Goal: Information Seeking & Learning: Compare options

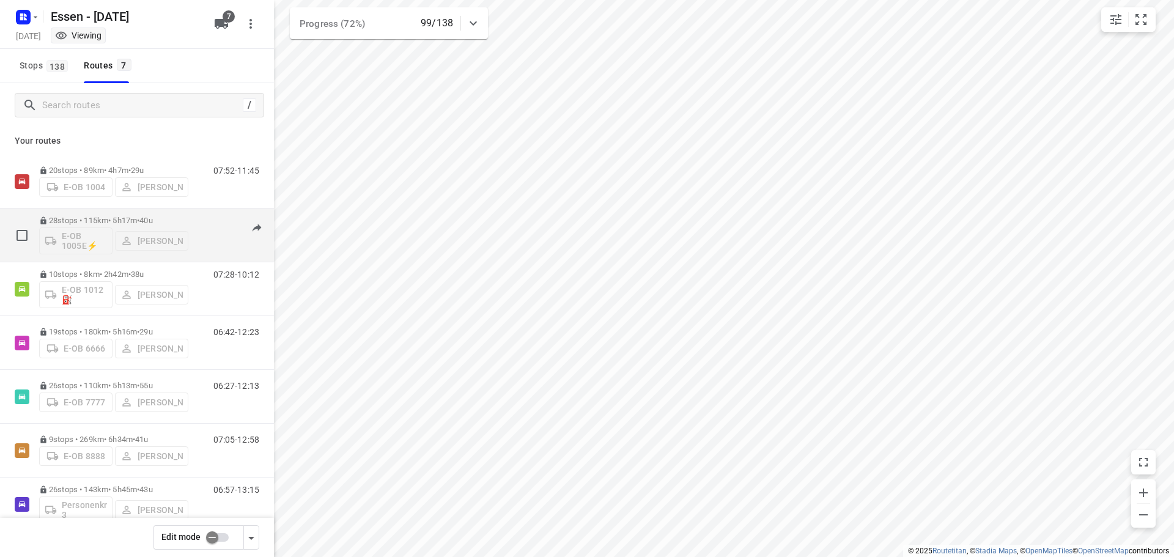
scroll to position [26, 0]
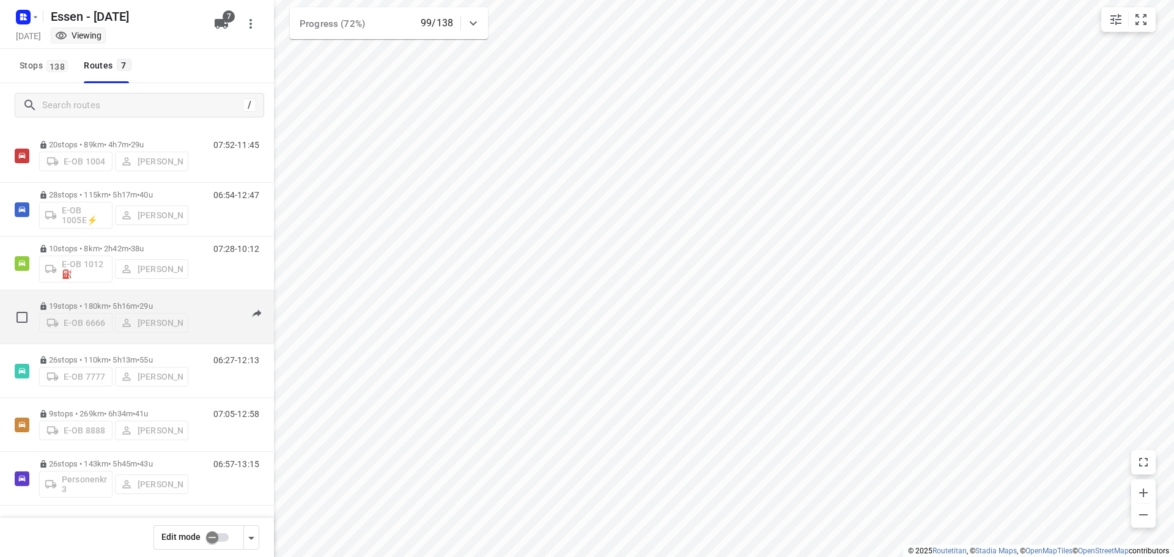
click at [140, 305] on p "19 stops • 180km • 5h16m • [DATE]" at bounding box center [113, 306] width 149 height 9
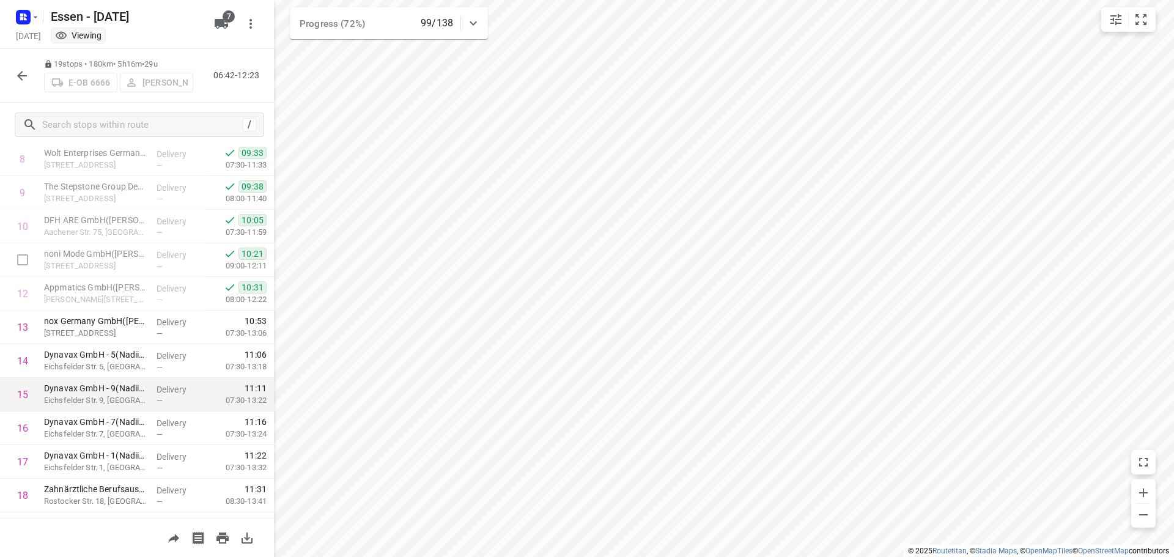
scroll to position [363, 0]
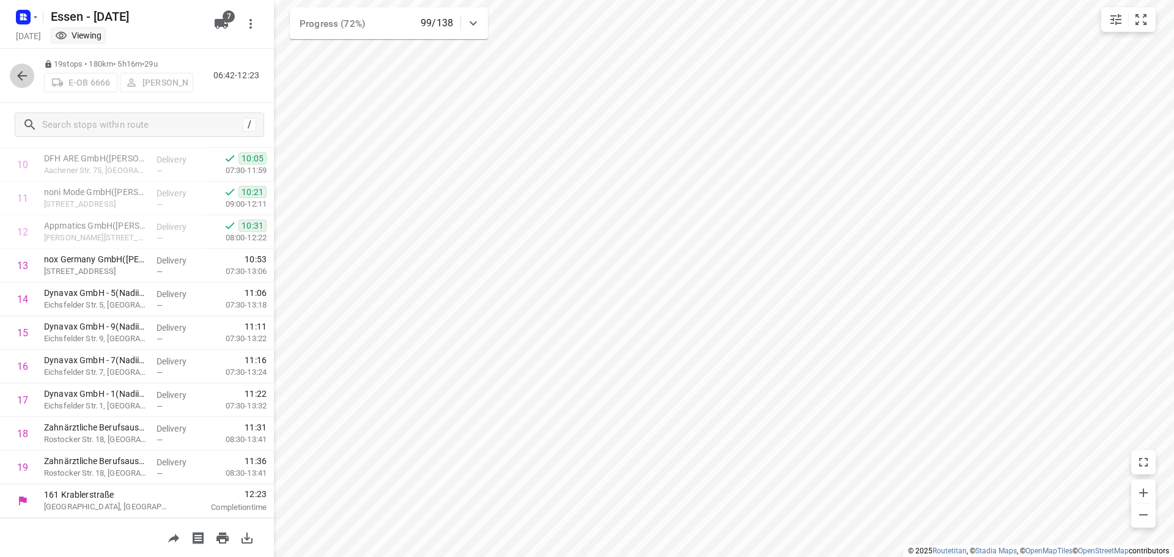
click at [18, 70] on icon "button" at bounding box center [22, 76] width 15 height 15
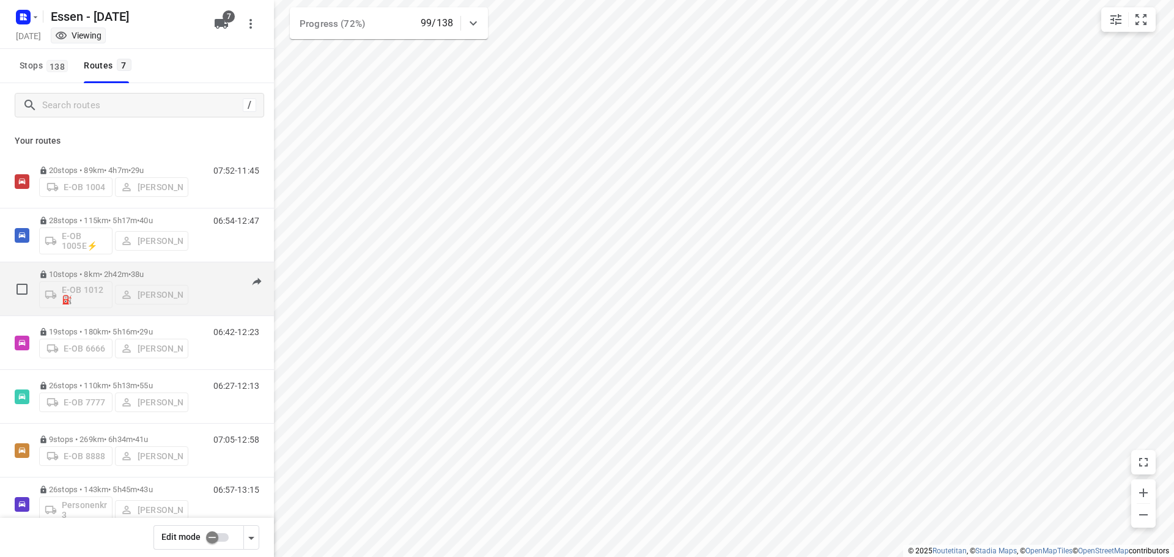
click at [109, 271] on p "10 stops • 8km • 2h42m • [DATE]" at bounding box center [113, 274] width 149 height 9
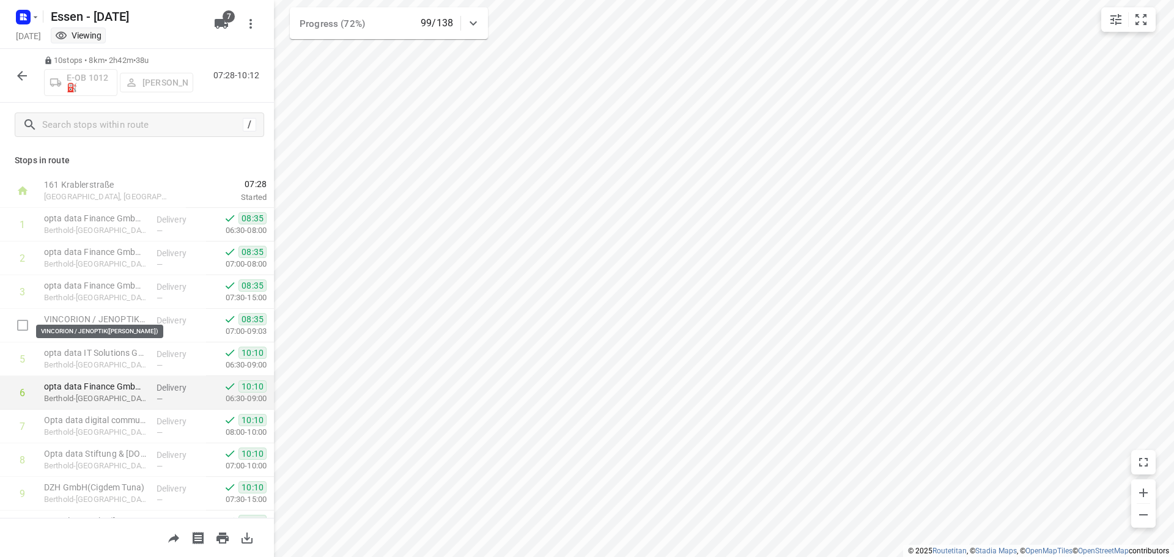
scroll to position [60, 0]
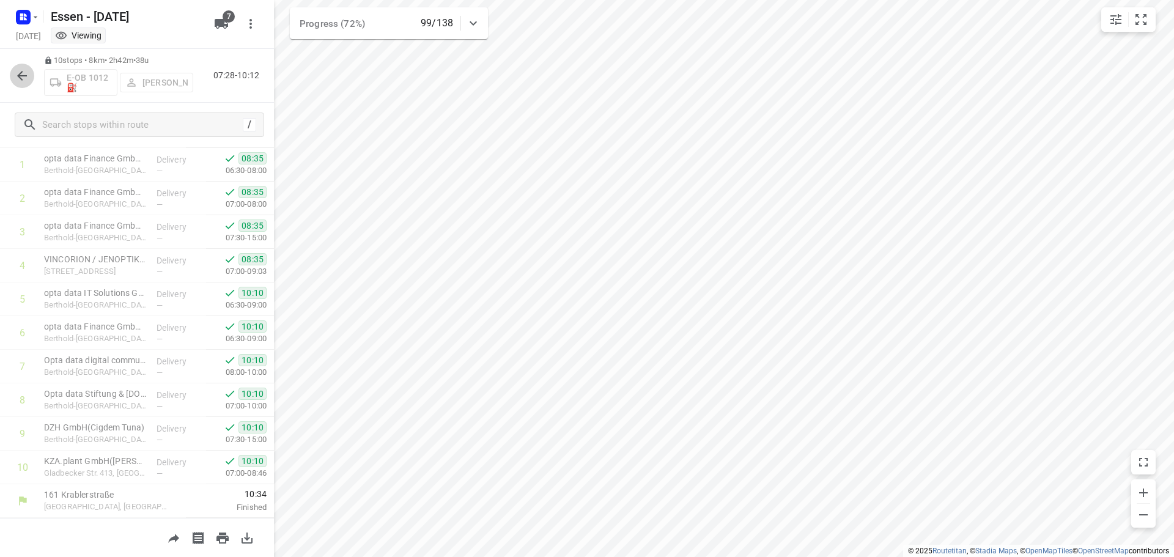
click at [18, 72] on icon "button" at bounding box center [22, 76] width 15 height 15
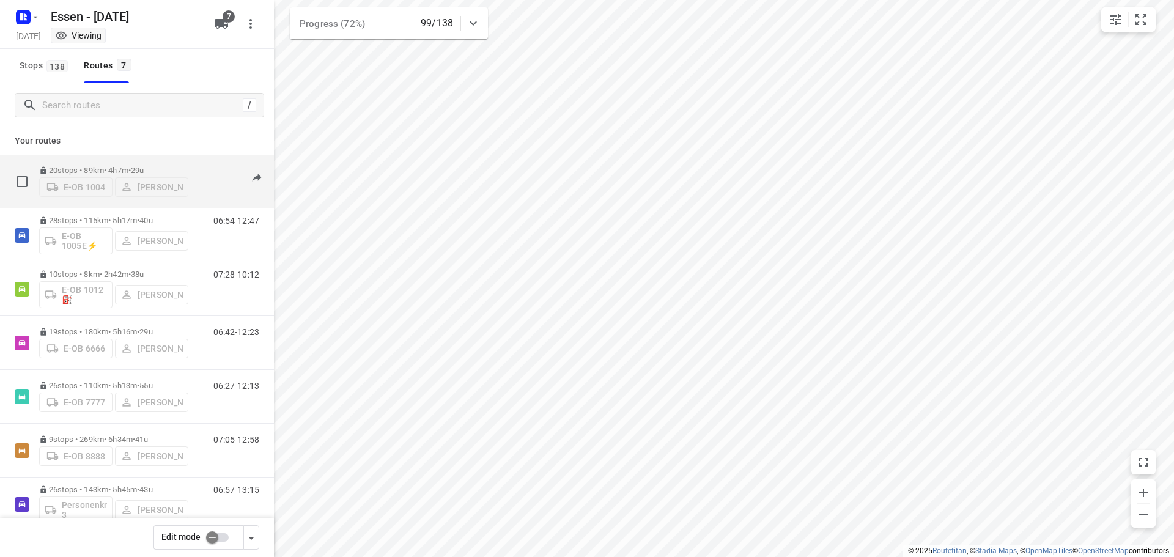
click at [109, 166] on p "20 stops • 89km • 4h7m • [DATE]" at bounding box center [113, 170] width 149 height 9
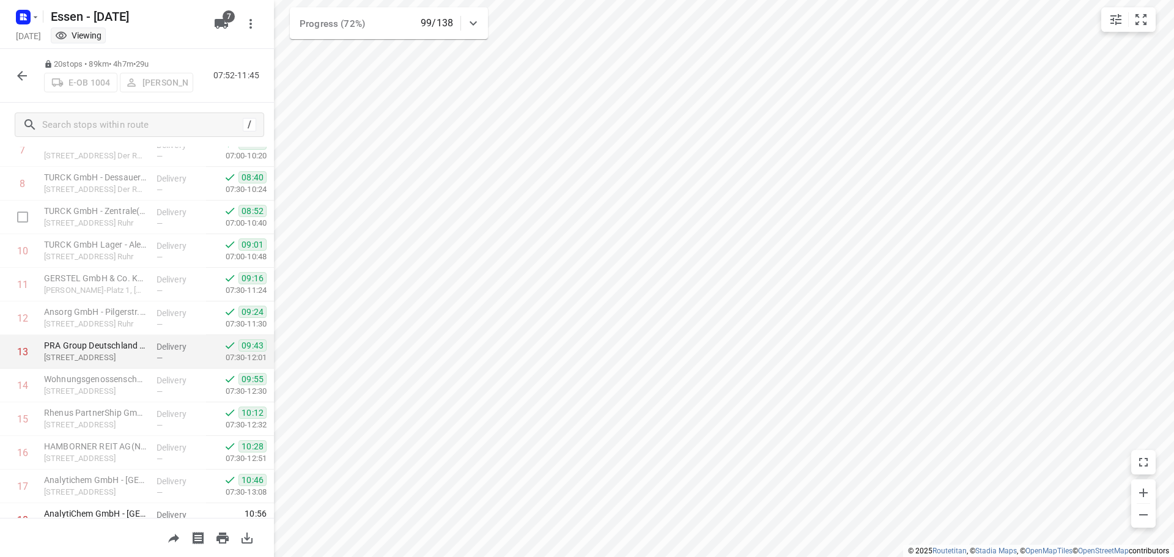
scroll to position [152, 0]
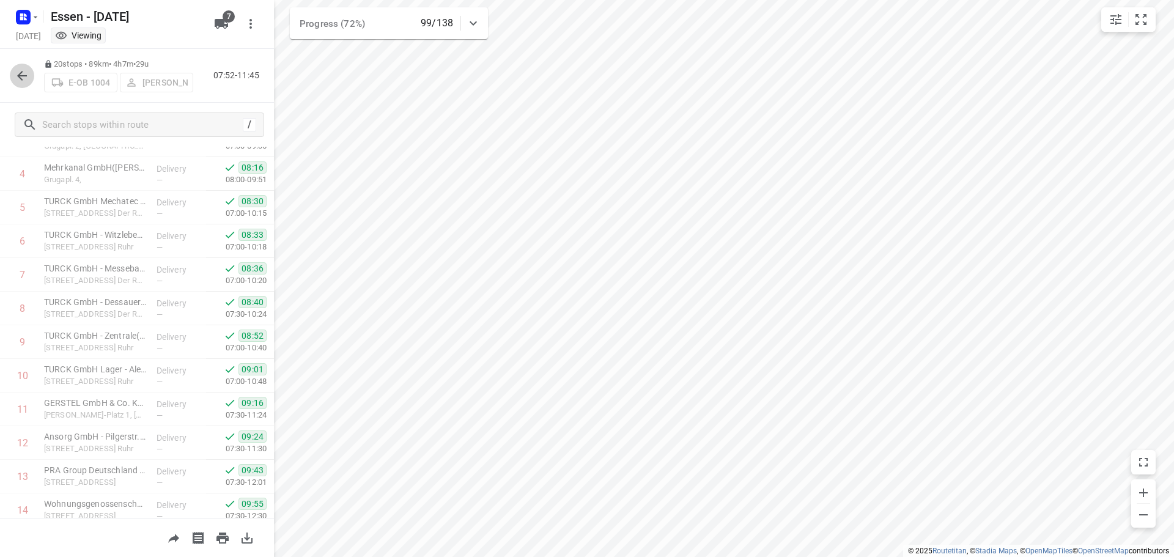
click at [21, 72] on icon "button" at bounding box center [22, 76] width 15 height 15
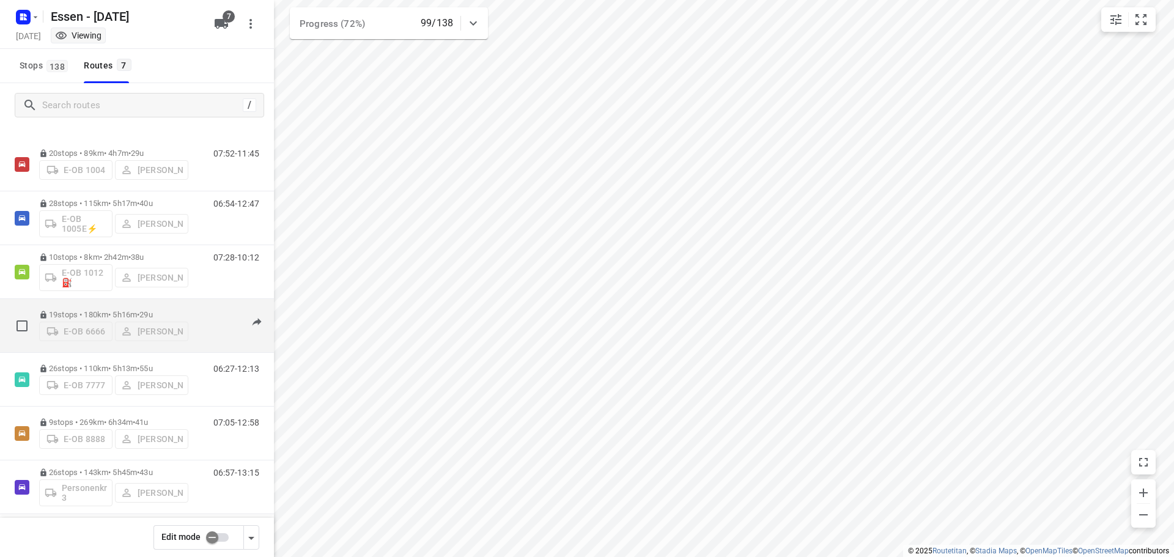
scroll to position [26, 0]
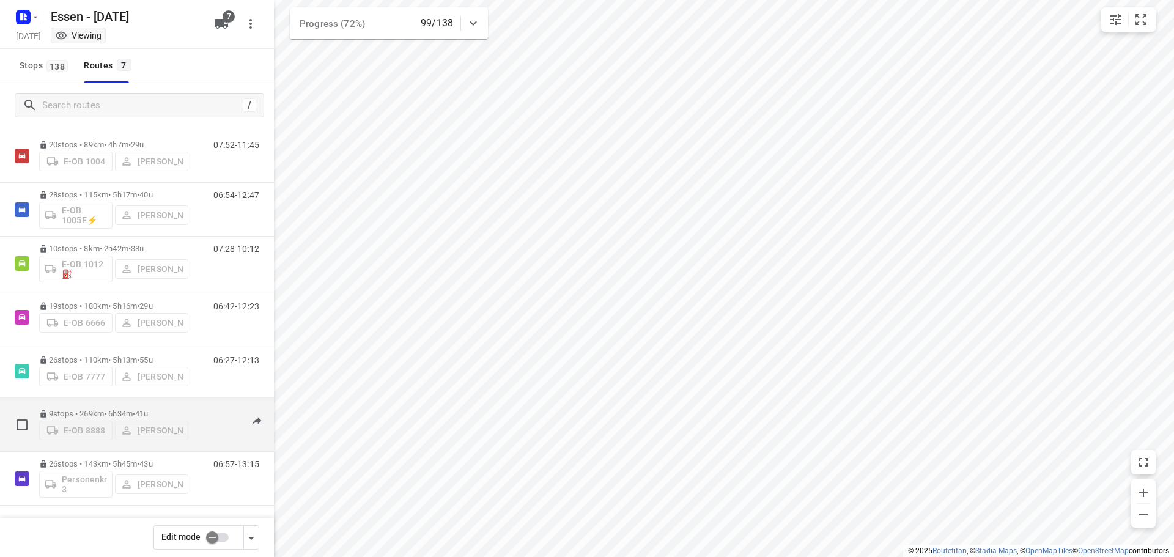
click at [100, 412] on p "9 stops • 269km • 6h34m • [DATE]" at bounding box center [113, 413] width 149 height 9
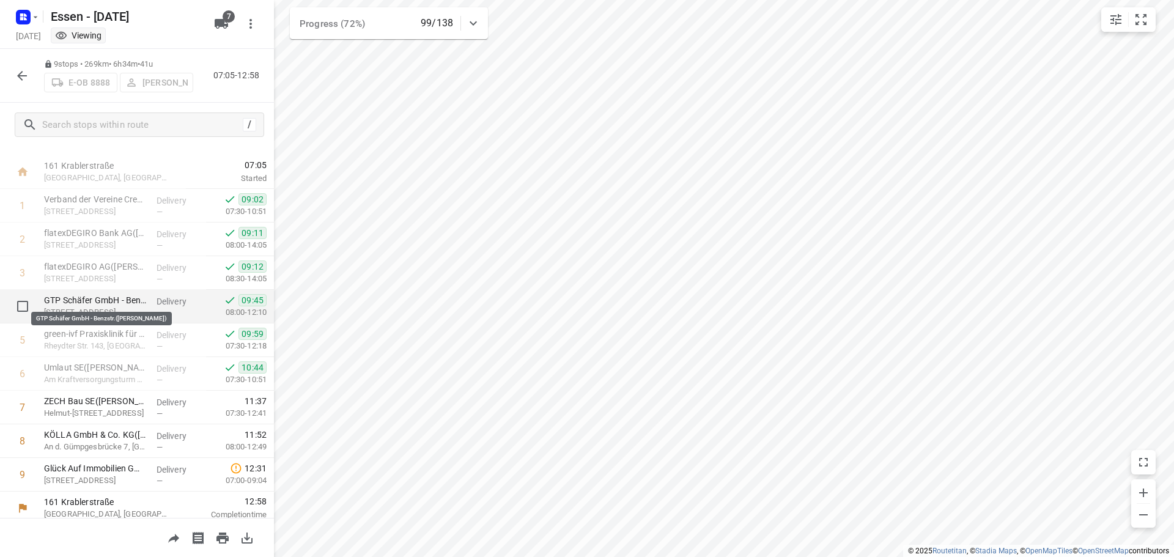
scroll to position [26, 0]
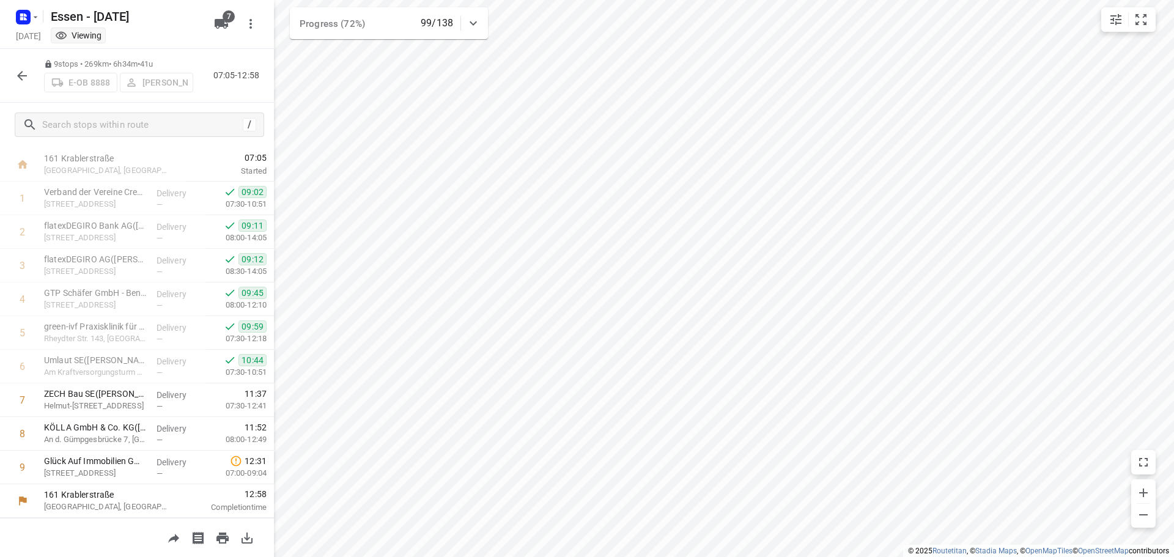
click at [20, 70] on icon "button" at bounding box center [22, 76] width 15 height 15
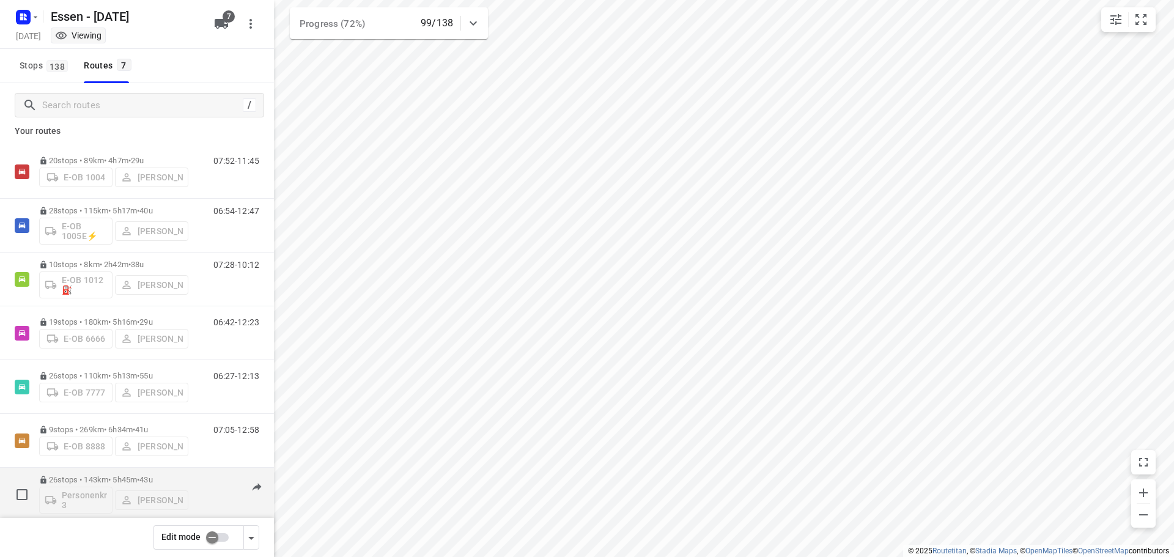
scroll to position [26, 0]
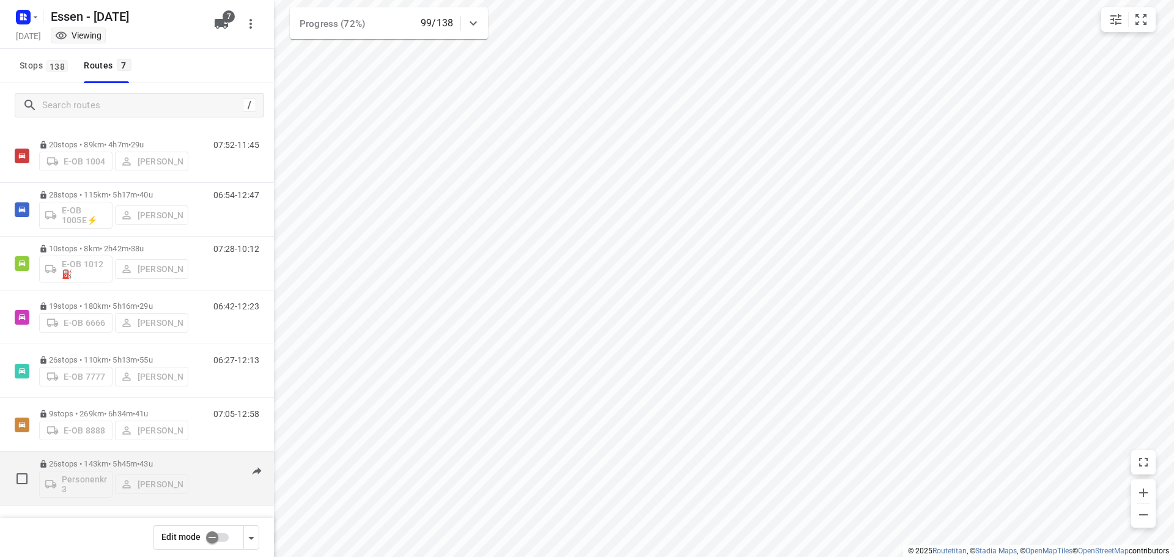
click at [119, 461] on p "26 stops • 143km • 5h45m • [DATE]" at bounding box center [113, 463] width 149 height 9
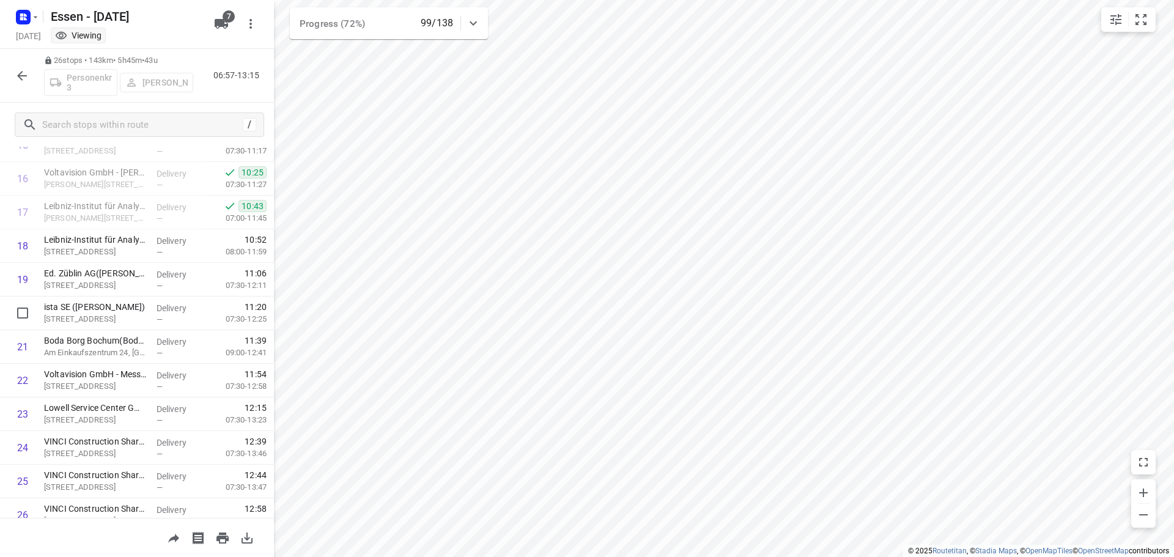
scroll to position [598, 0]
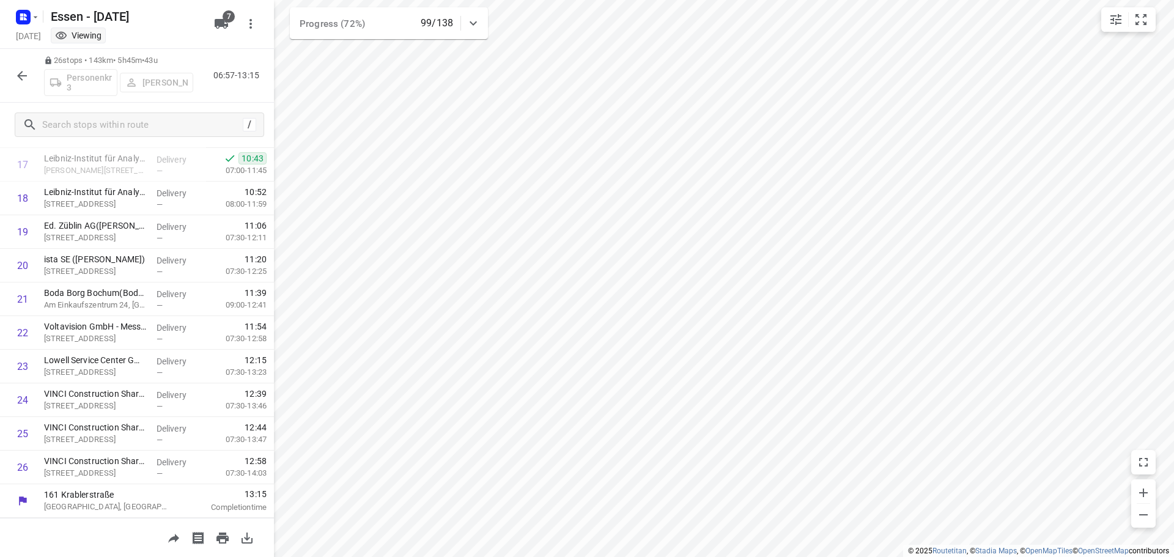
click at [19, 76] on icon "button" at bounding box center [22, 76] width 10 height 10
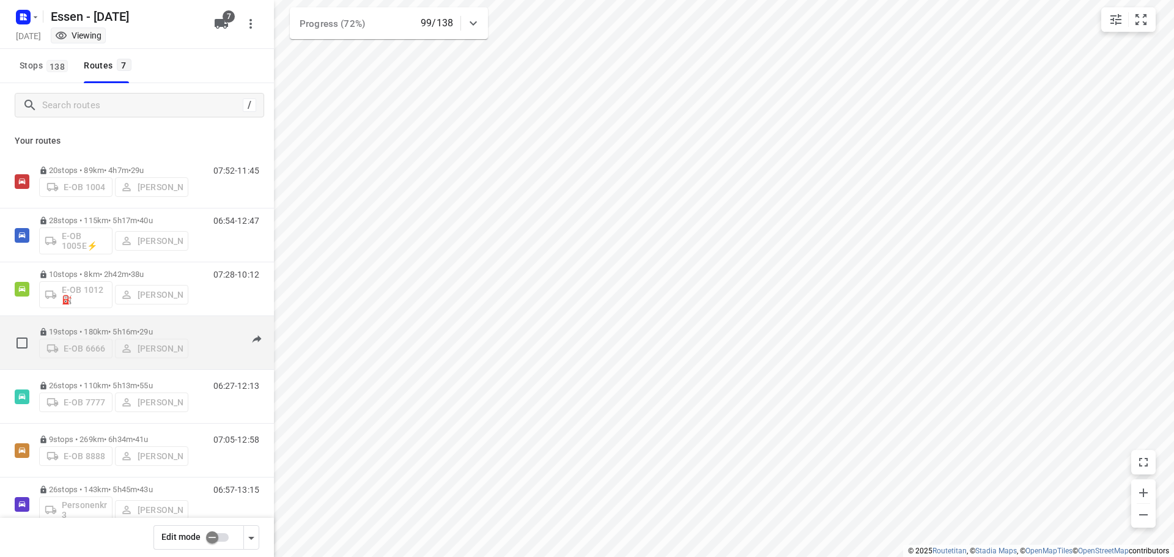
click at [109, 327] on p "19 stops • 180km • 5h16m • [DATE]" at bounding box center [113, 331] width 149 height 9
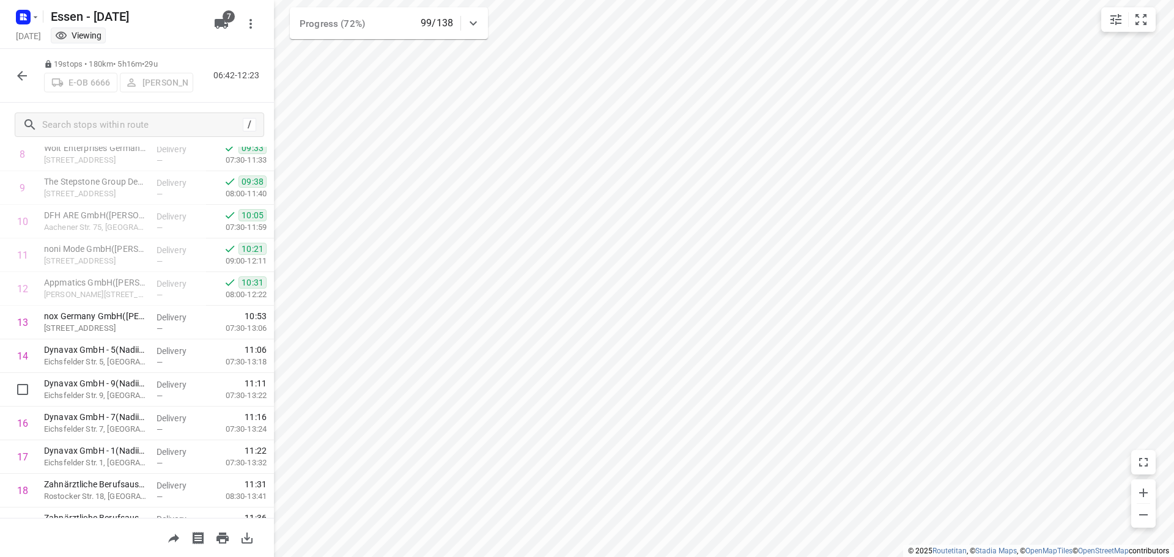
scroll to position [363, 0]
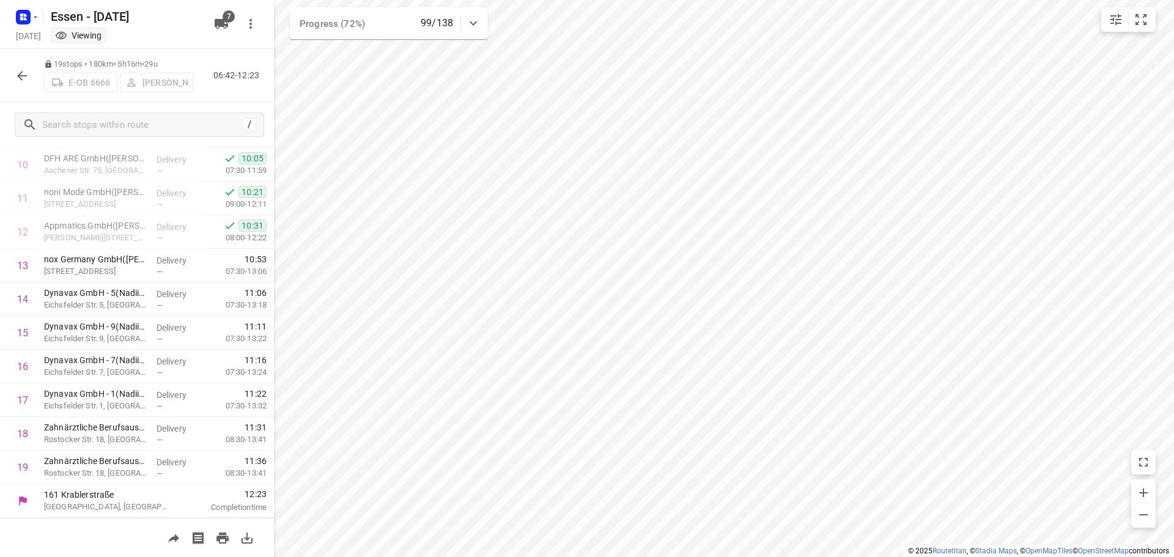
click at [19, 75] on icon "button" at bounding box center [22, 76] width 10 height 10
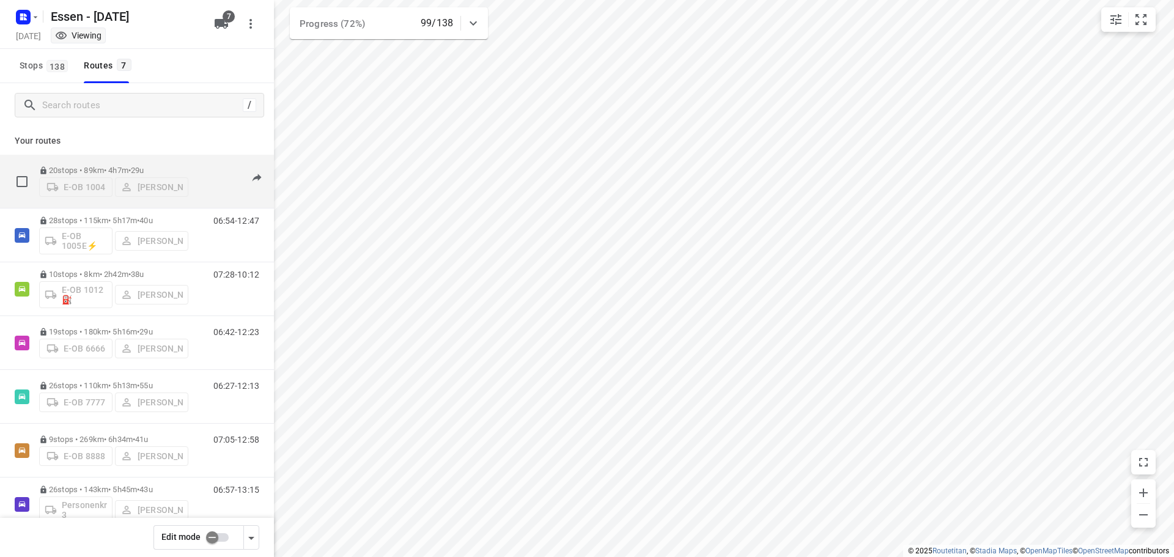
click at [111, 166] on p "20 stops • 89km • 4h7m • [DATE]" at bounding box center [113, 170] width 149 height 9
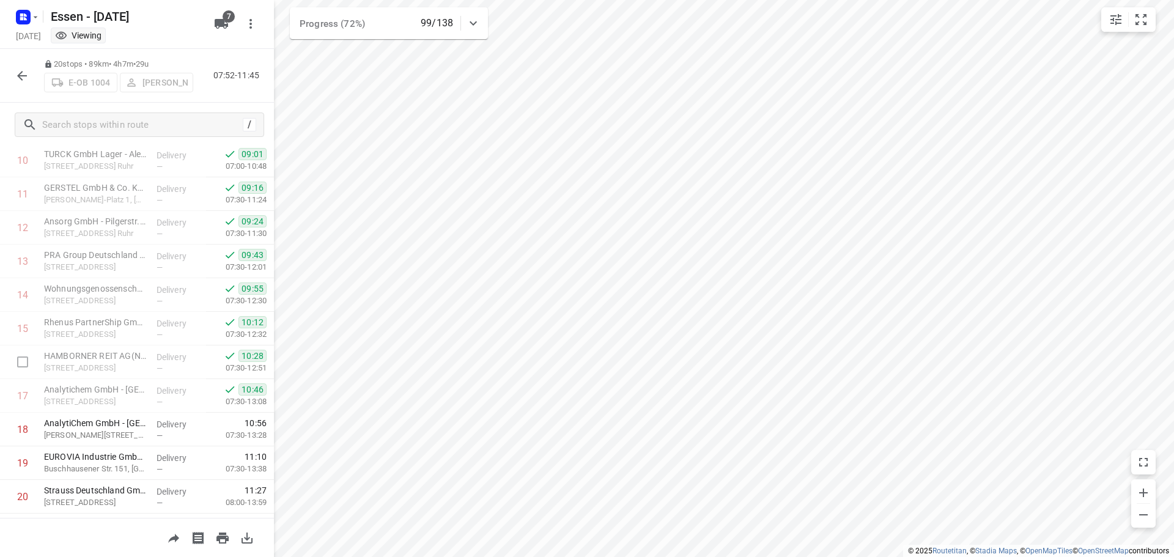
scroll to position [396, 0]
click at [17, 71] on icon "button" at bounding box center [22, 76] width 15 height 15
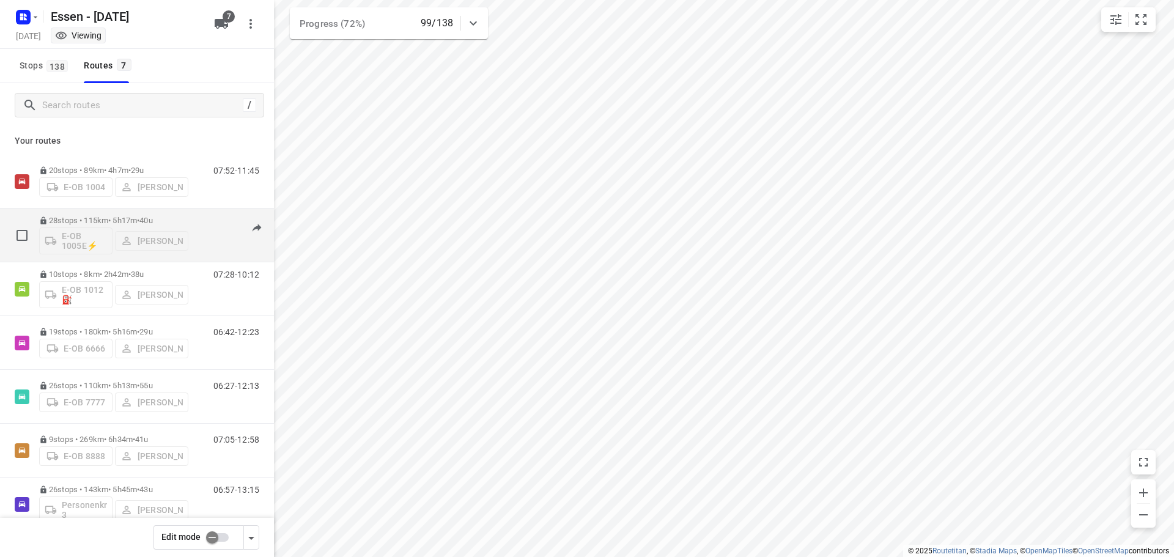
click at [100, 217] on p "28 stops • 115km • 5h17m • [DATE]" at bounding box center [113, 220] width 149 height 9
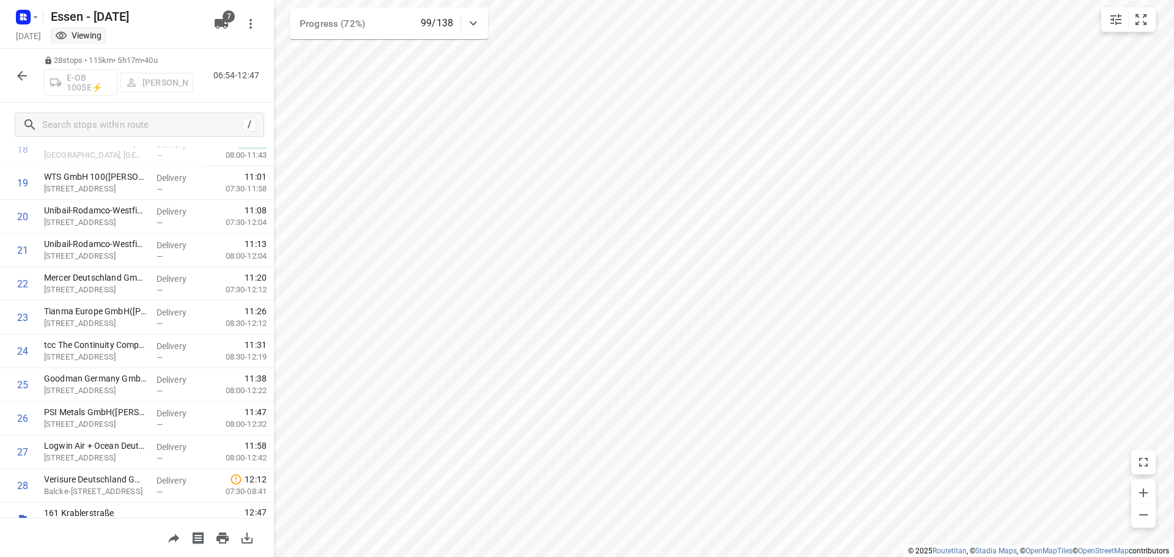
scroll to position [665, 0]
